Goal: Information Seeking & Learning: Find specific fact

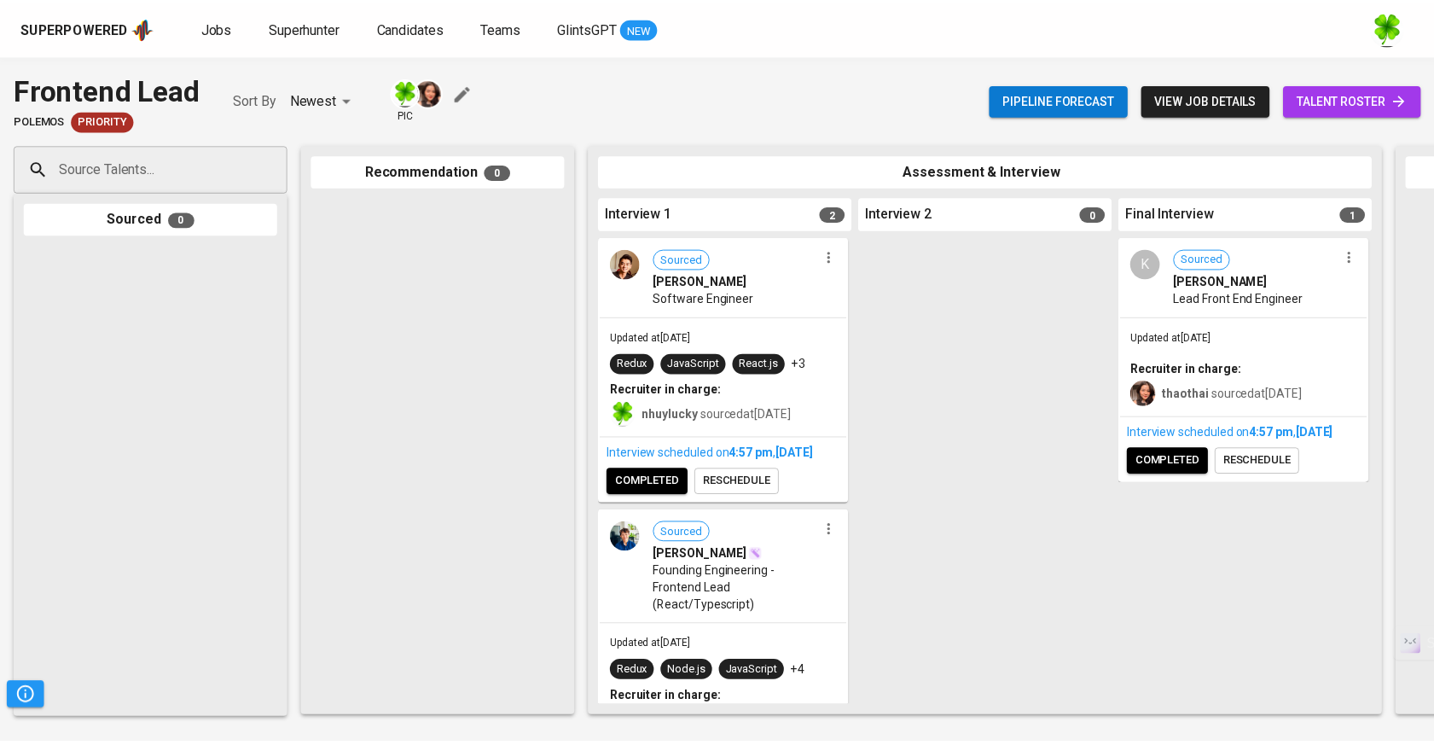
scroll to position [149, 0]
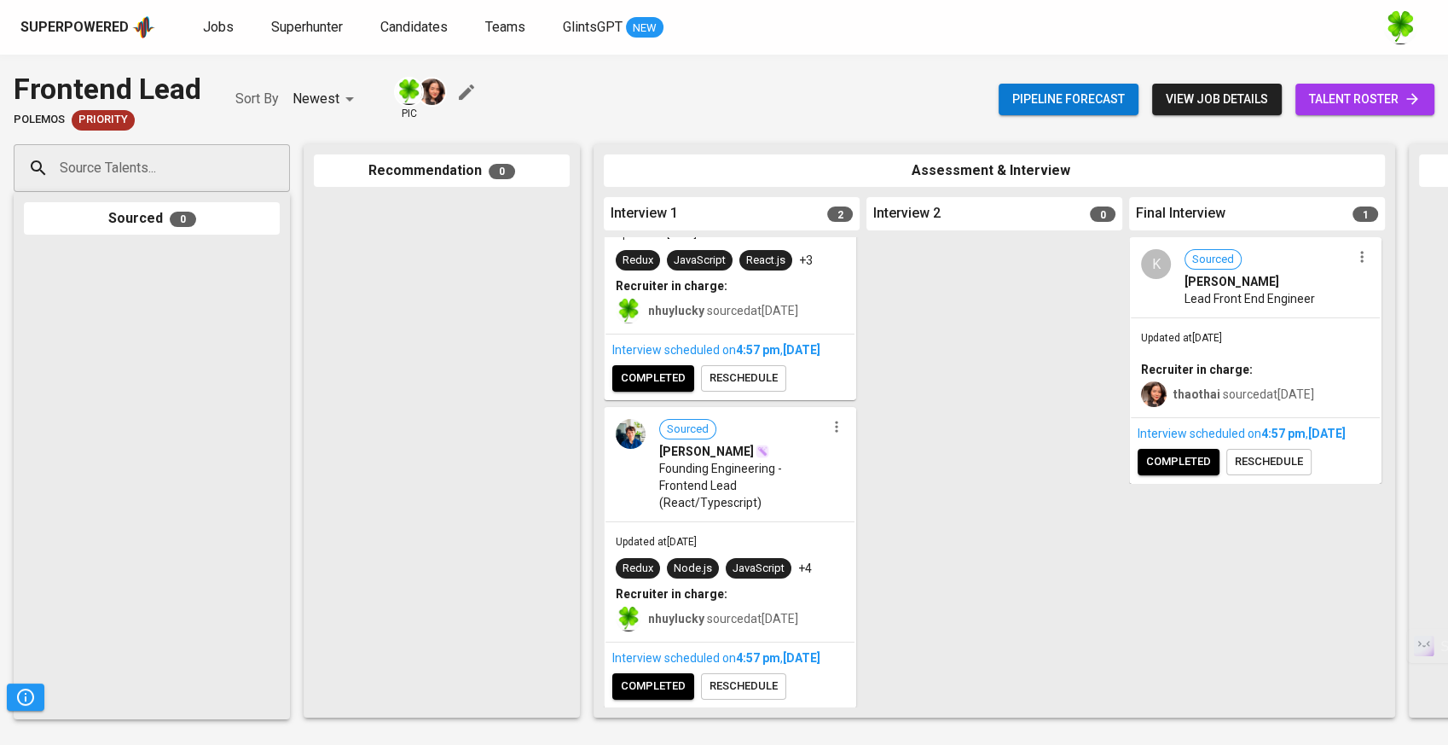
click at [72, 29] on div "Superpowered" at bounding box center [74, 28] width 108 height 20
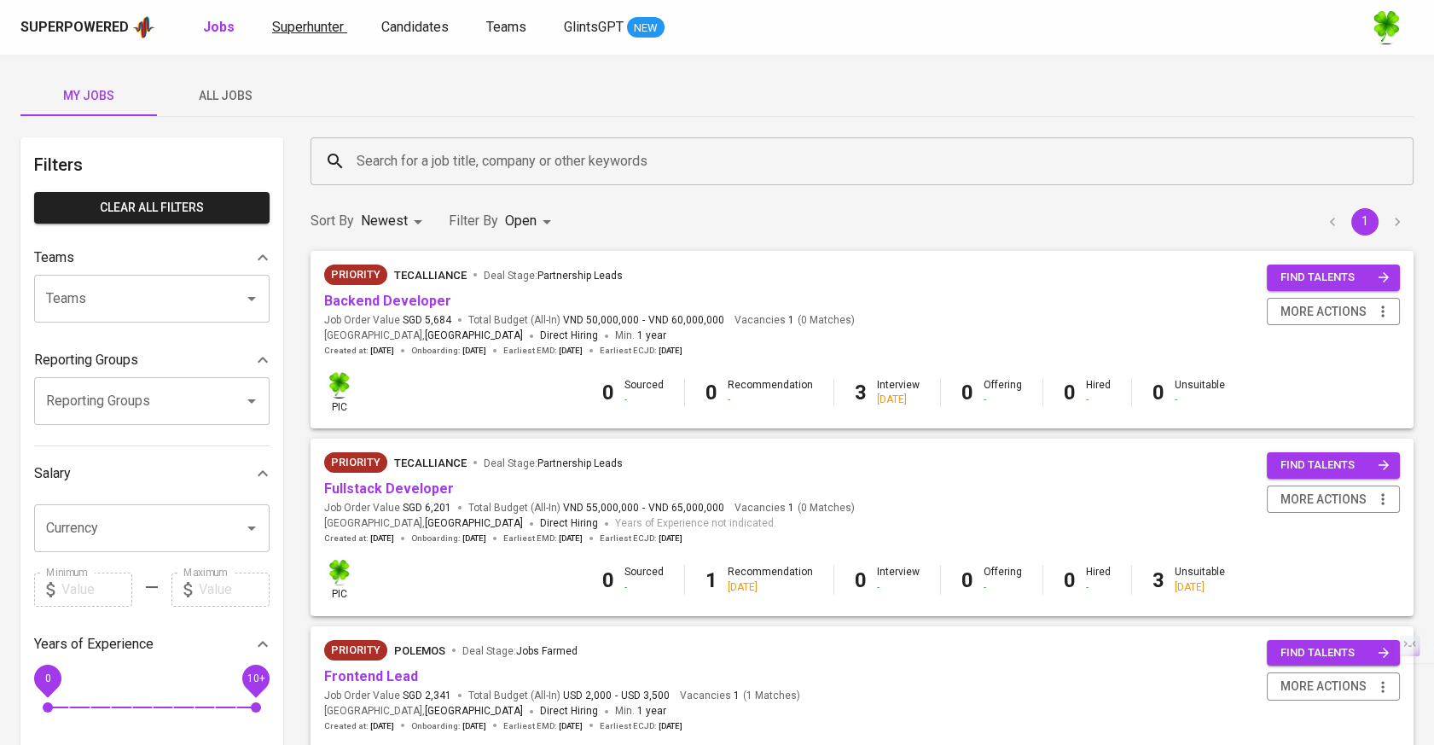
click at [329, 31] on span "Superhunter" at bounding box center [308, 27] width 72 height 16
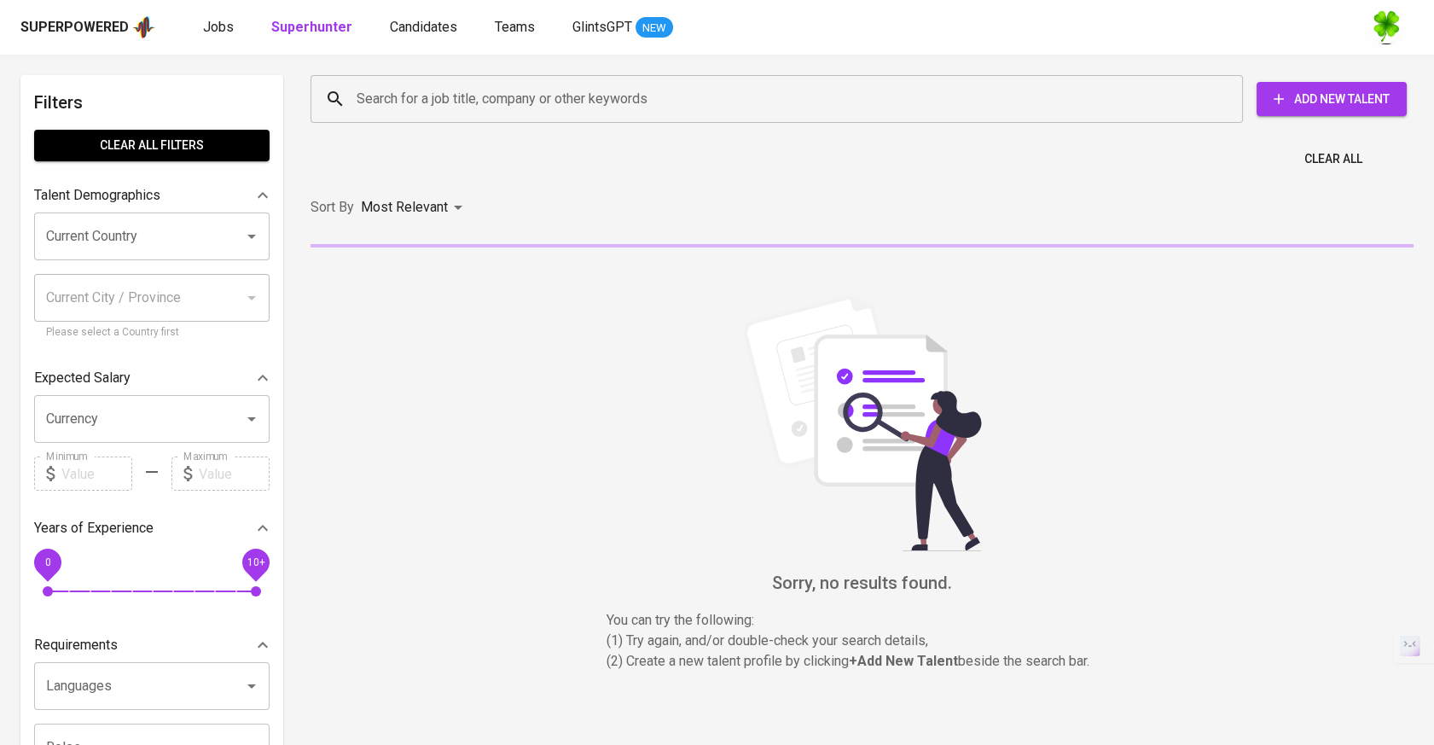
click at [490, 129] on div "Search for a job title, company or other keywords Search for a job title, compa…" at bounding box center [858, 98] width 1123 height 75
click at [508, 123] on div "Search for a job title, company or other keywords Search for a job title, compa…" at bounding box center [858, 99] width 1103 height 55
click at [525, 106] on input "Search for a job title, company or other keywords" at bounding box center [780, 99] width 857 height 32
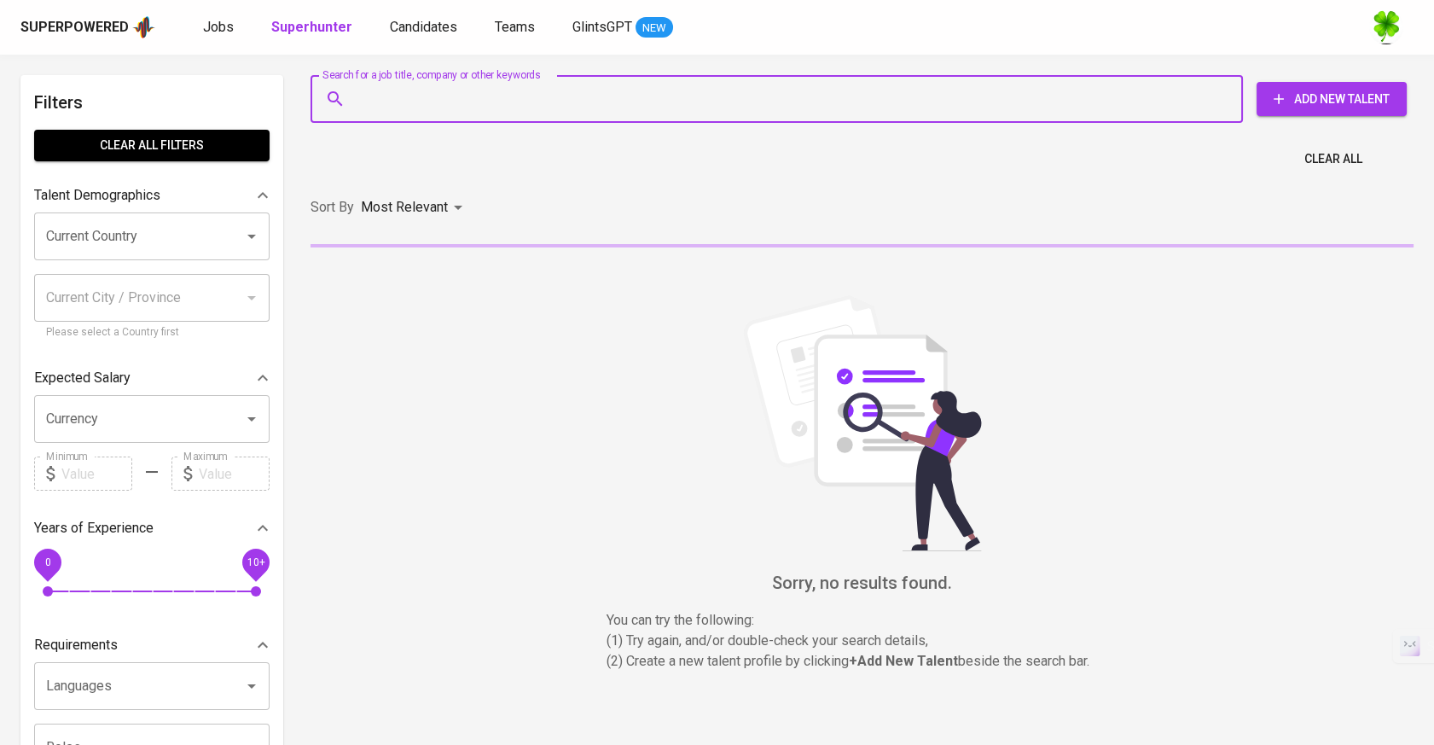
paste input "[EMAIL_ADDRESS][DOMAIN_NAME]"
type input "[EMAIL_ADDRESS][DOMAIN_NAME]"
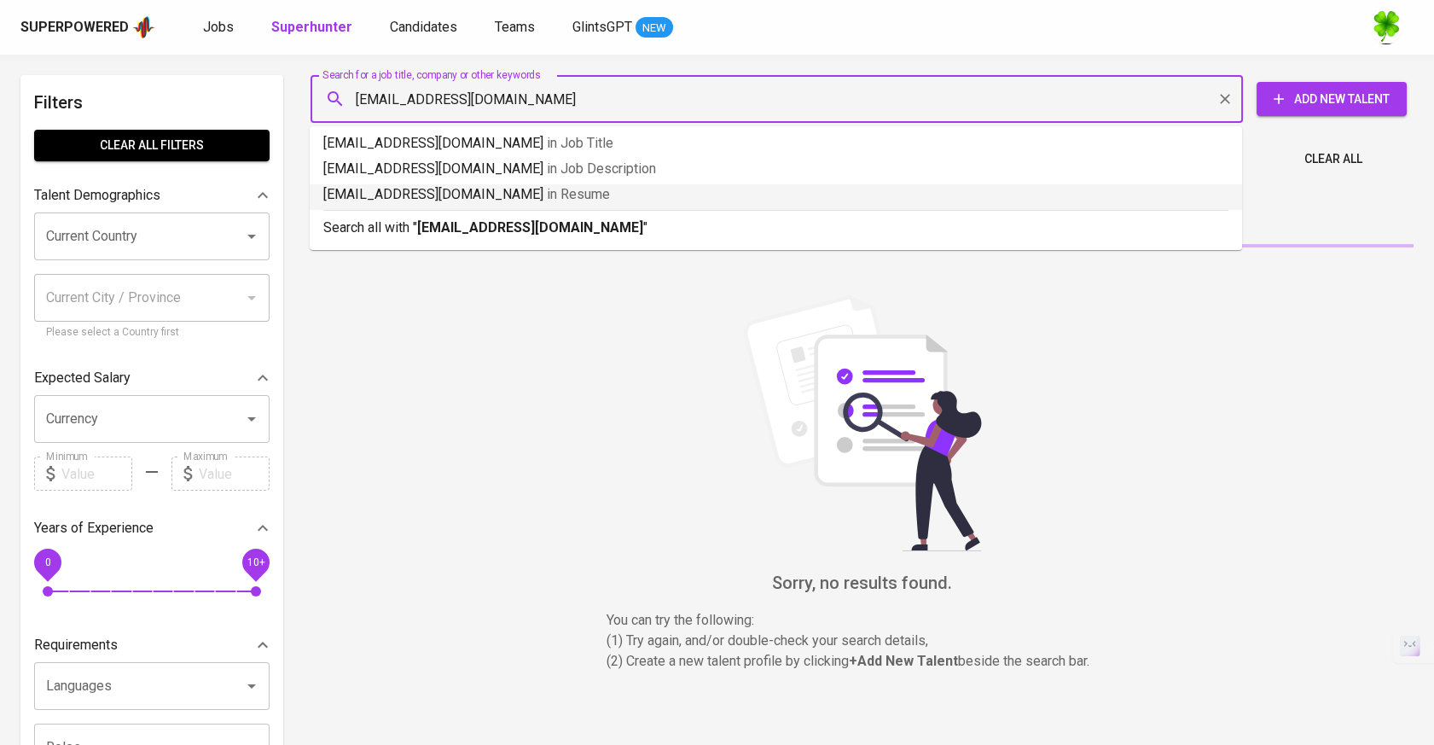
click at [484, 219] on b "[EMAIL_ADDRESS][DOMAIN_NAME]" at bounding box center [530, 227] width 226 height 16
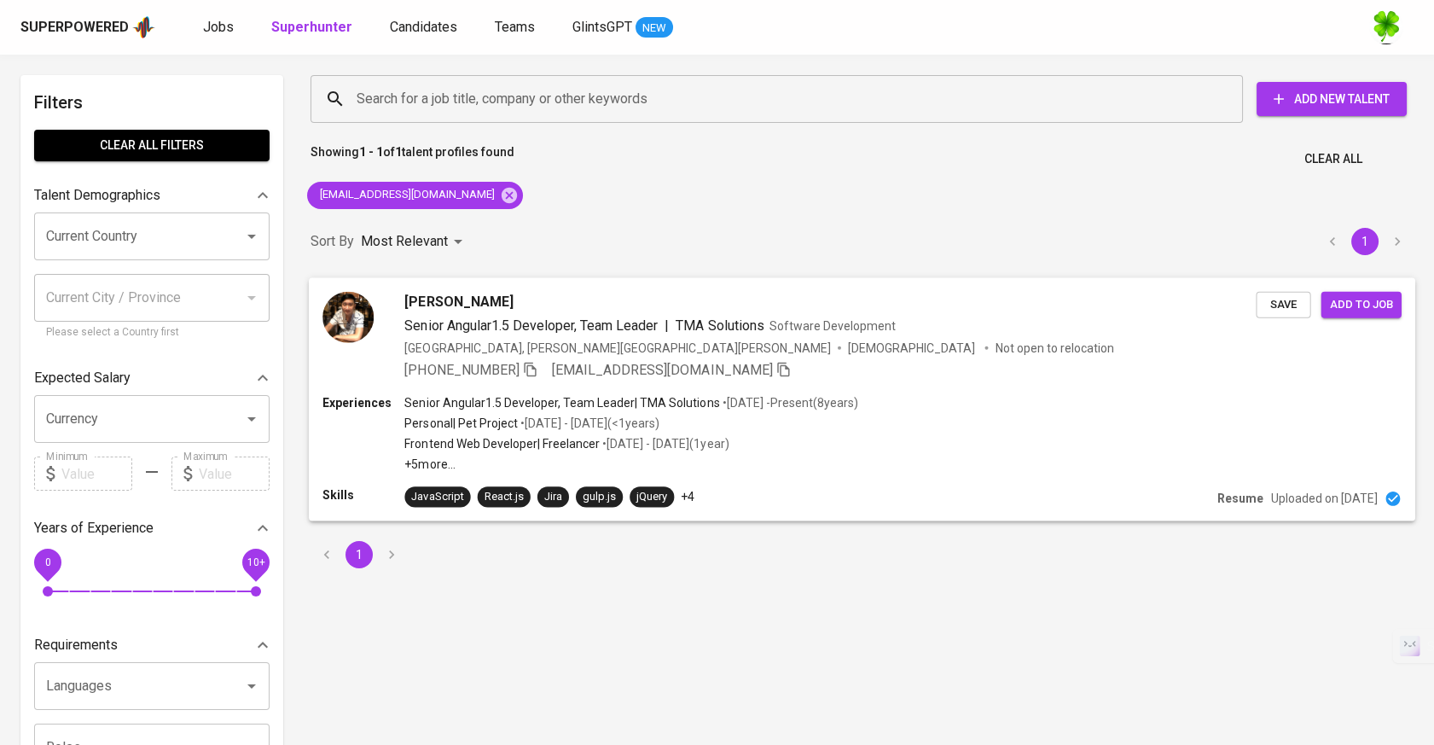
click at [960, 368] on div "[PHONE_NUMBER] [EMAIL_ADDRESS][DOMAIN_NAME]" at bounding box center [829, 369] width 851 height 20
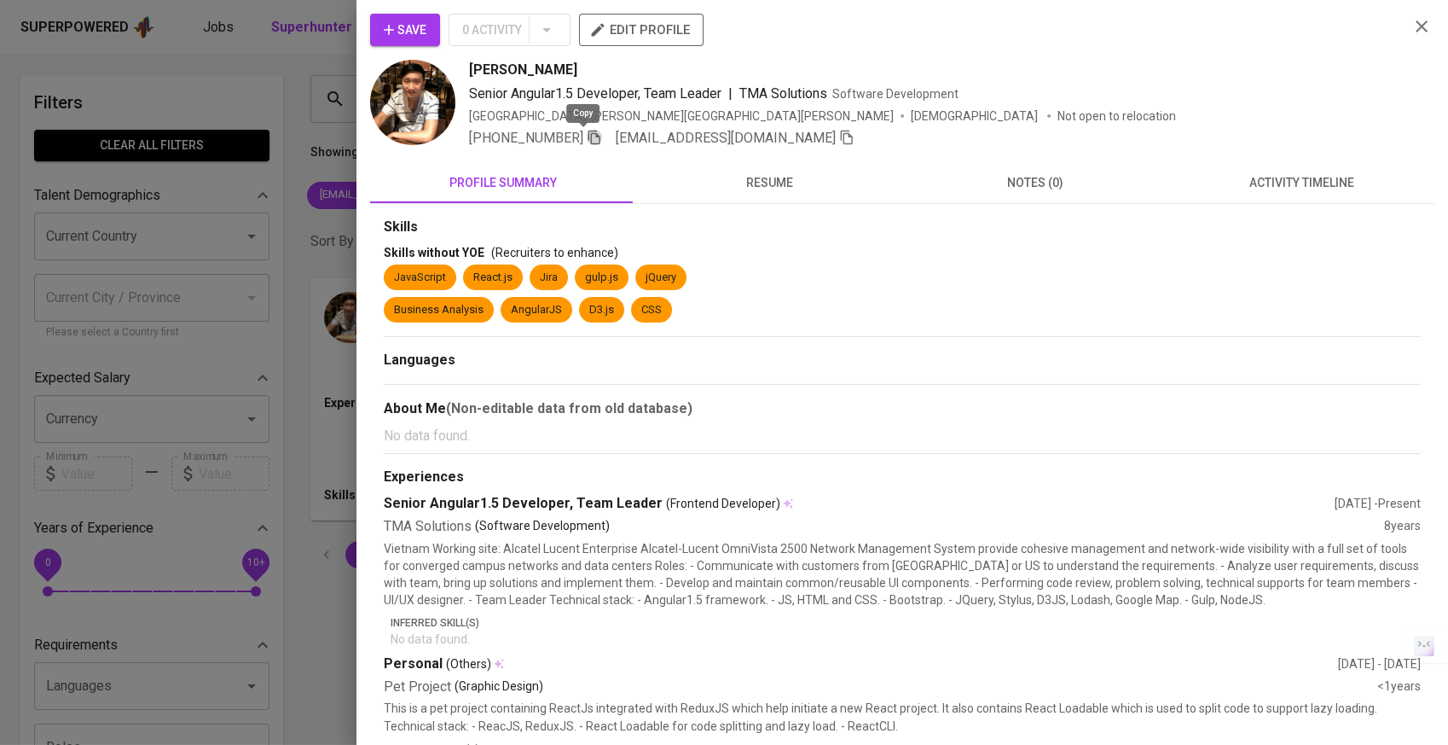
click at [587, 138] on icon "button" at bounding box center [594, 137] width 15 height 15
click at [751, 174] on span "resume" at bounding box center [770, 182] width 246 height 21
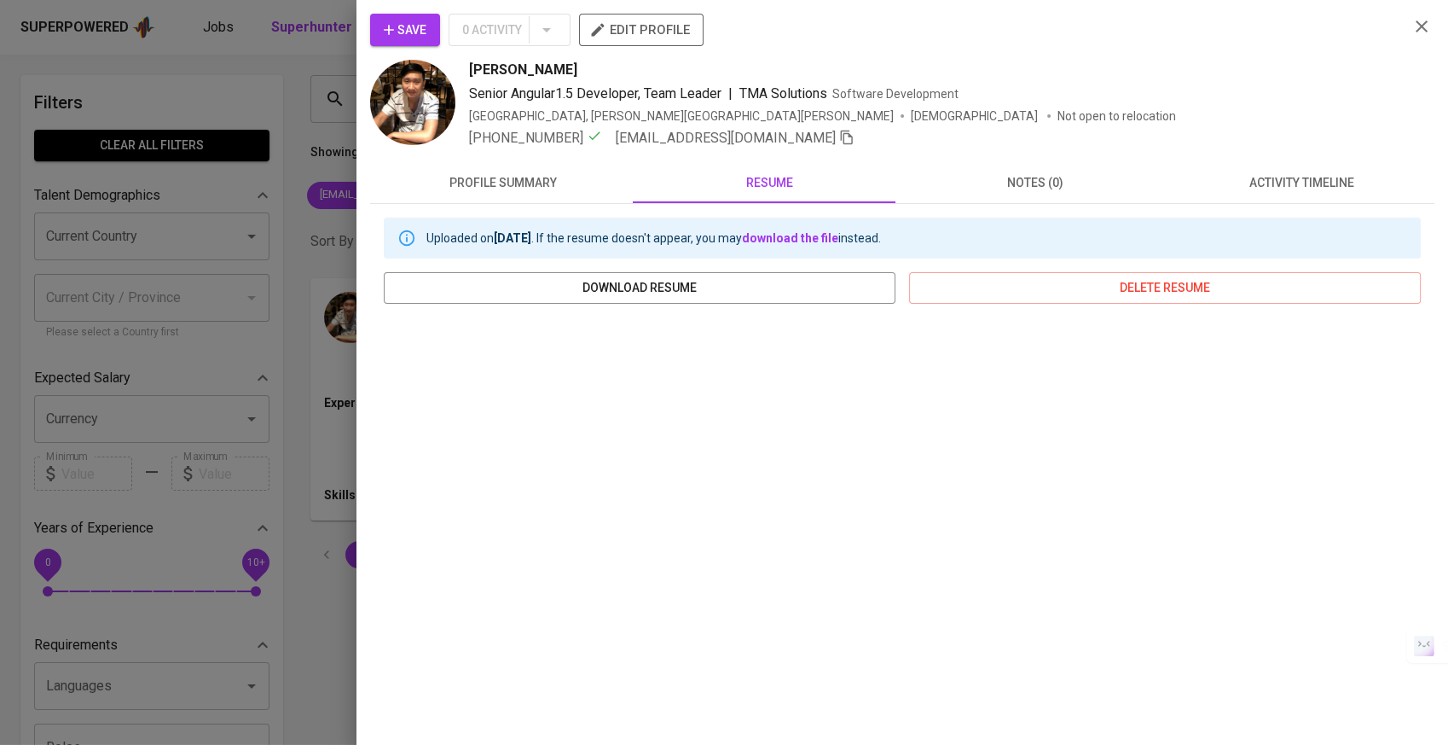
click at [1220, 172] on span "activity timeline" at bounding box center [1302, 182] width 246 height 21
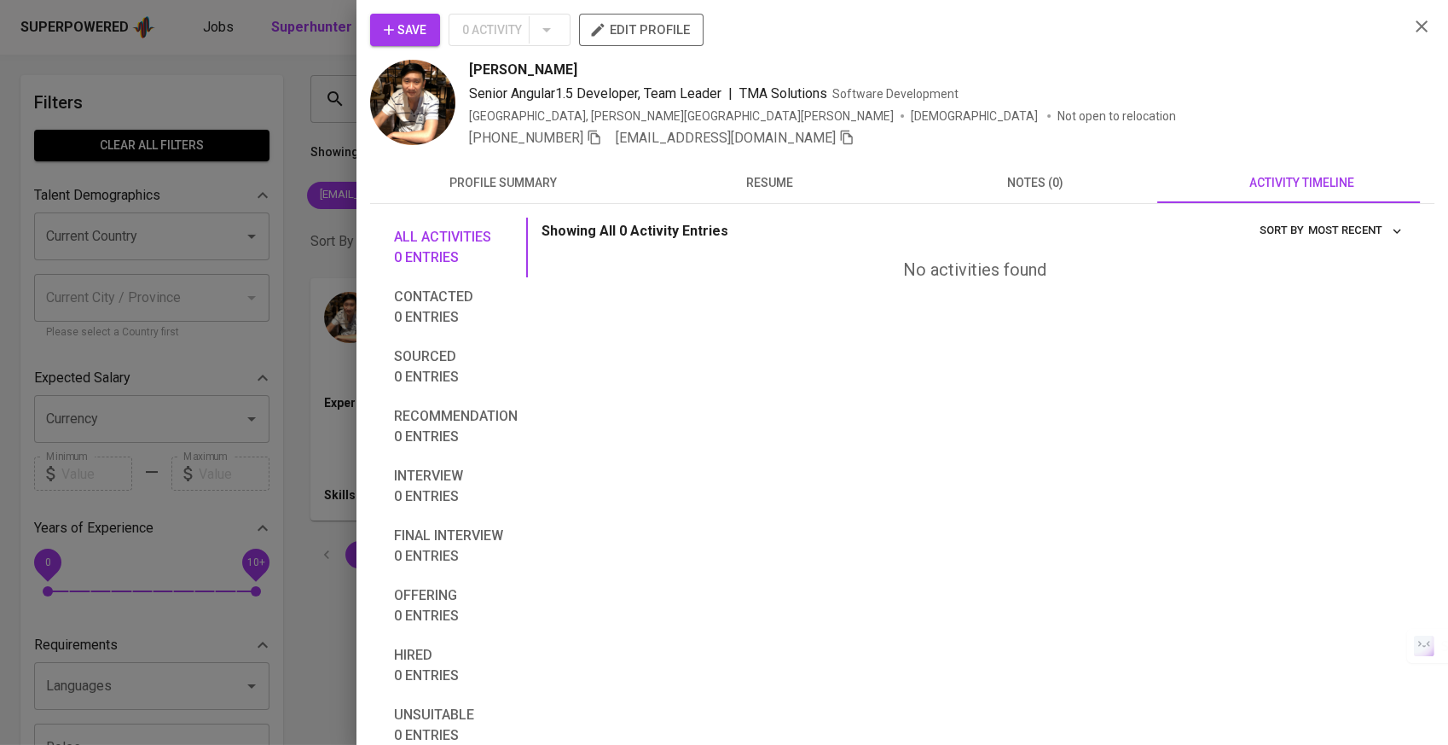
click at [748, 176] on span "resume" at bounding box center [770, 182] width 246 height 21
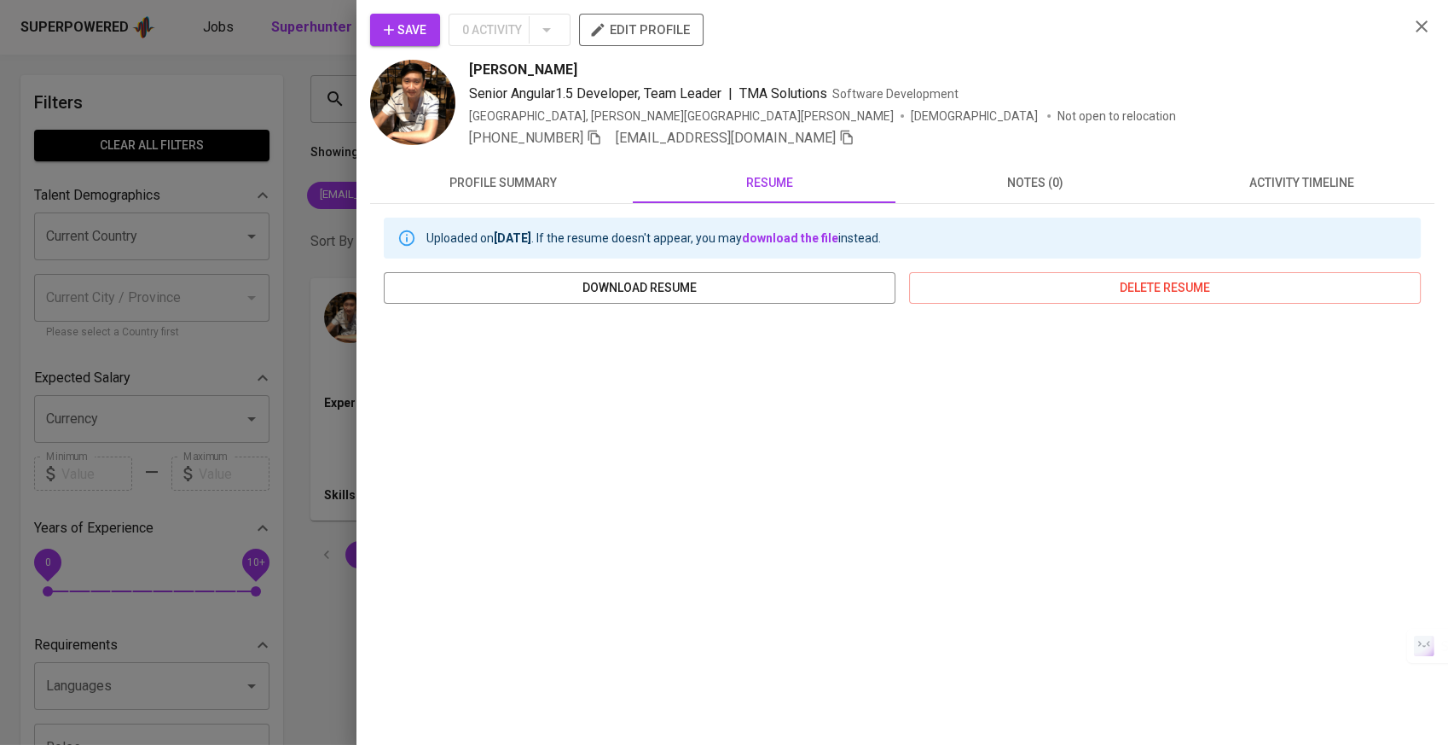
click at [241, 438] on div at bounding box center [724, 372] width 1448 height 745
